Goal: Navigation & Orientation: Find specific page/section

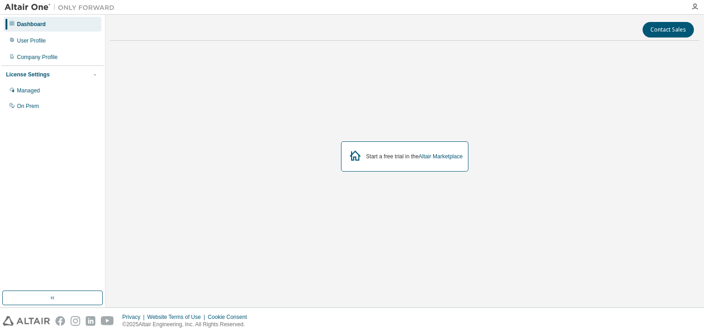
click at [407, 157] on div "Start a free trial in the Altair Marketplace" at bounding box center [414, 156] width 97 height 7
click at [348, 153] on icon at bounding box center [355, 156] width 16 height 16
click at [44, 35] on div "User Profile" at bounding box center [53, 40] width 98 height 15
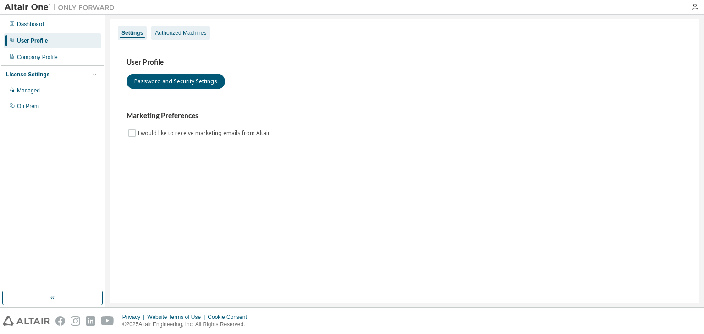
click at [165, 34] on div "Authorized Machines" at bounding box center [180, 32] width 51 height 7
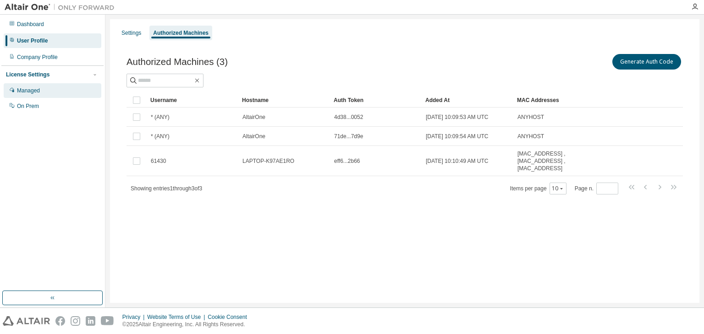
click at [27, 88] on div "Managed" at bounding box center [28, 90] width 23 height 7
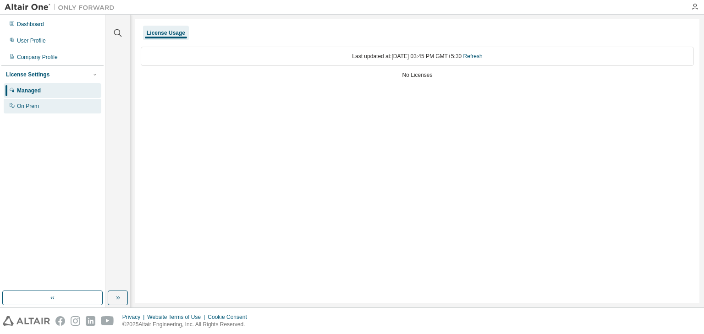
click at [27, 104] on div "On Prem" at bounding box center [28, 106] width 22 height 7
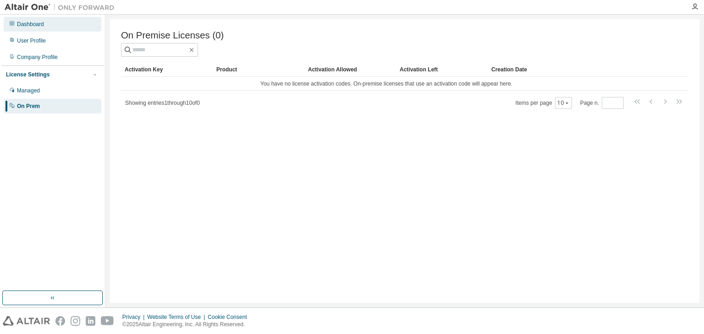
click at [46, 23] on div "Dashboard" at bounding box center [53, 24] width 98 height 15
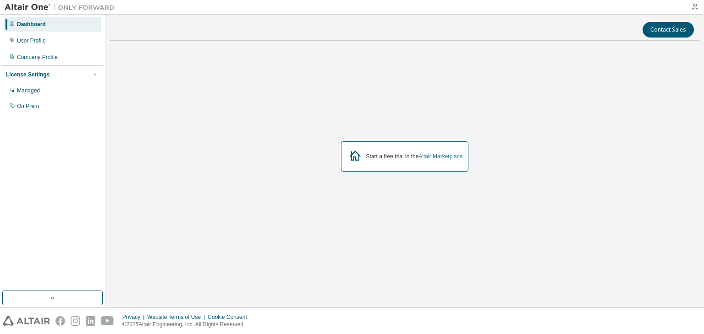
click at [436, 156] on link "Altair Marketplace" at bounding box center [440, 156] width 44 height 6
